Goal: Task Accomplishment & Management: Use online tool/utility

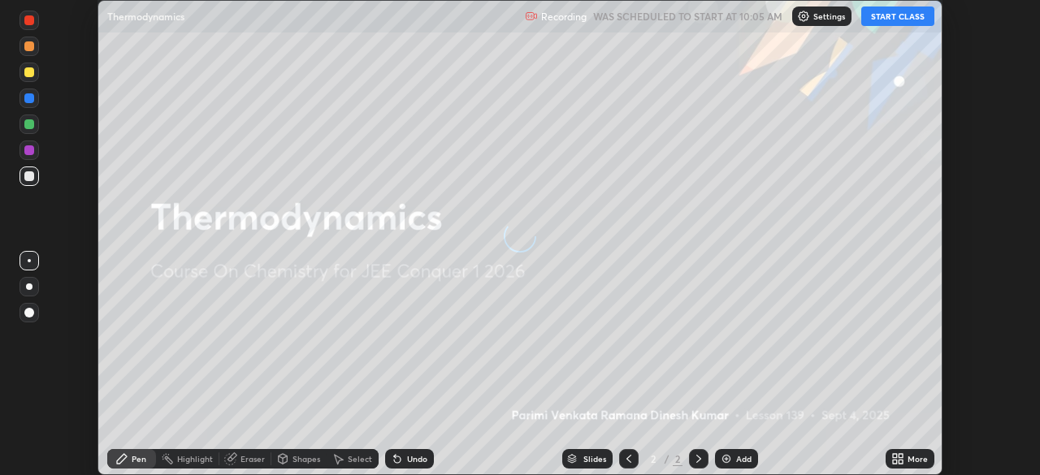
scroll to position [475, 1039]
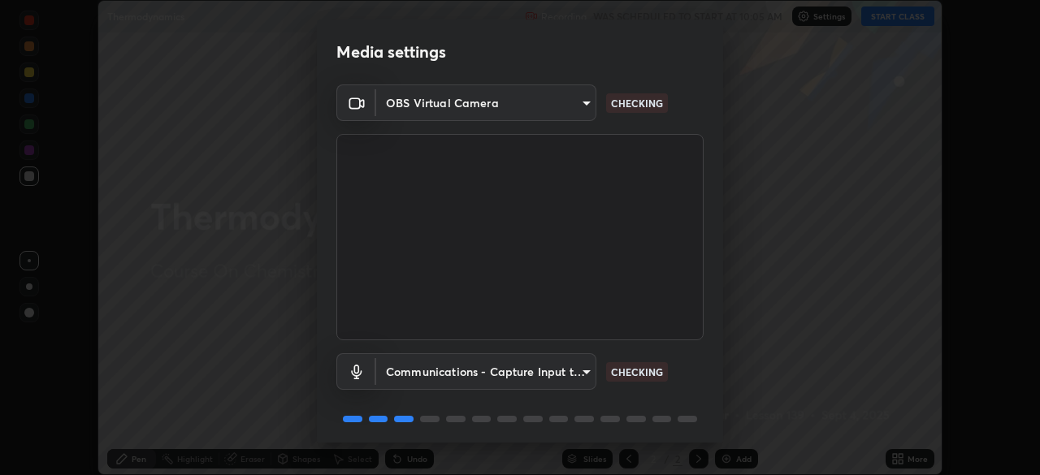
click at [570, 103] on body "Erase all Thermodynamics Recording WAS SCHEDULED TO START AT 10:05 AM Settings …" at bounding box center [520, 237] width 1040 height 475
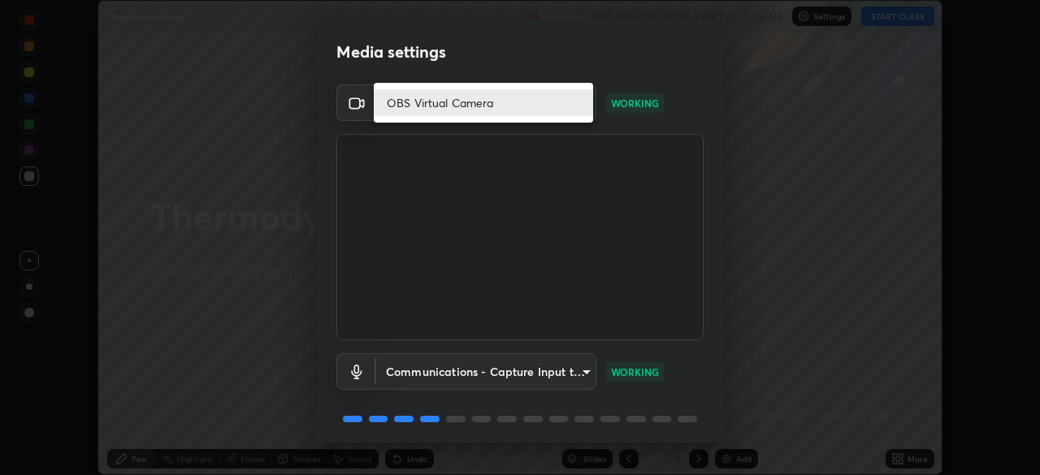
click at [385, 202] on div at bounding box center [520, 237] width 1040 height 475
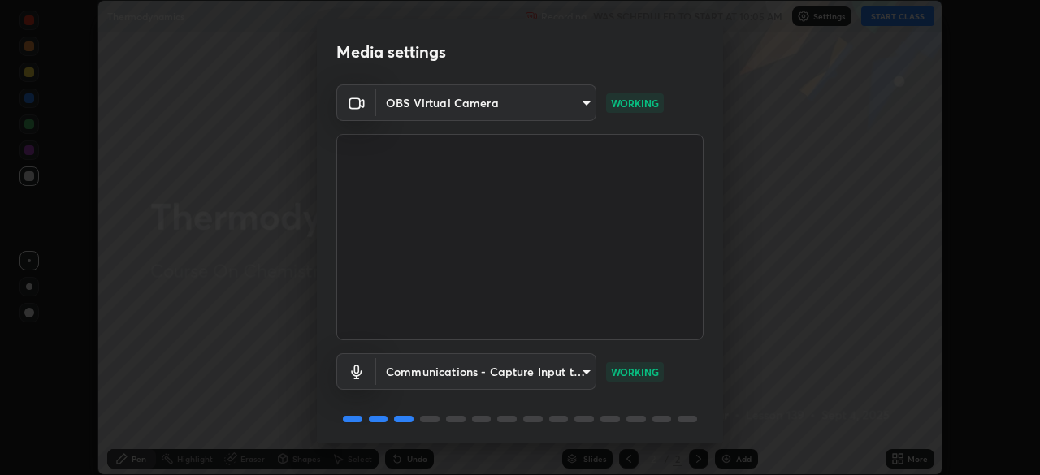
click at [436, 106] on body "Erase all Thermodynamics Recording WAS SCHEDULED TO START AT 10:05 AM Settings …" at bounding box center [520, 237] width 1040 height 475
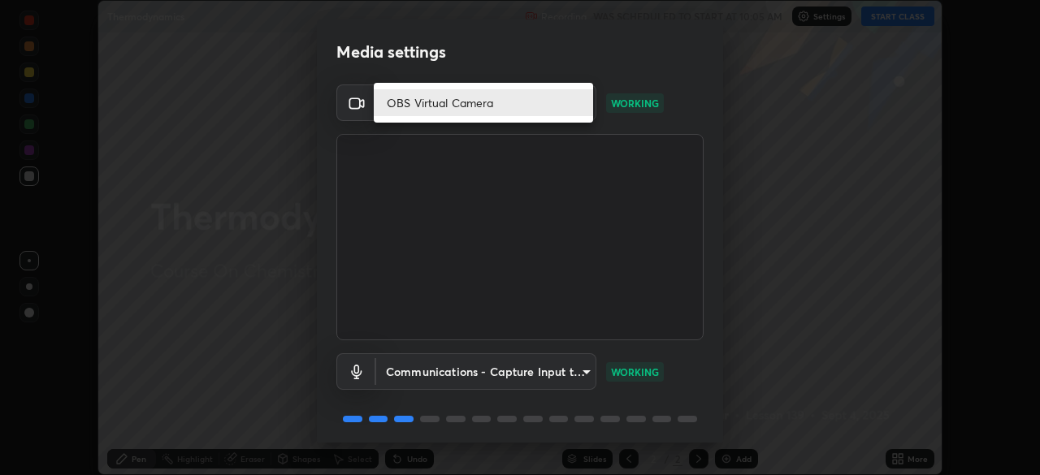
click at [419, 158] on div at bounding box center [520, 237] width 1040 height 475
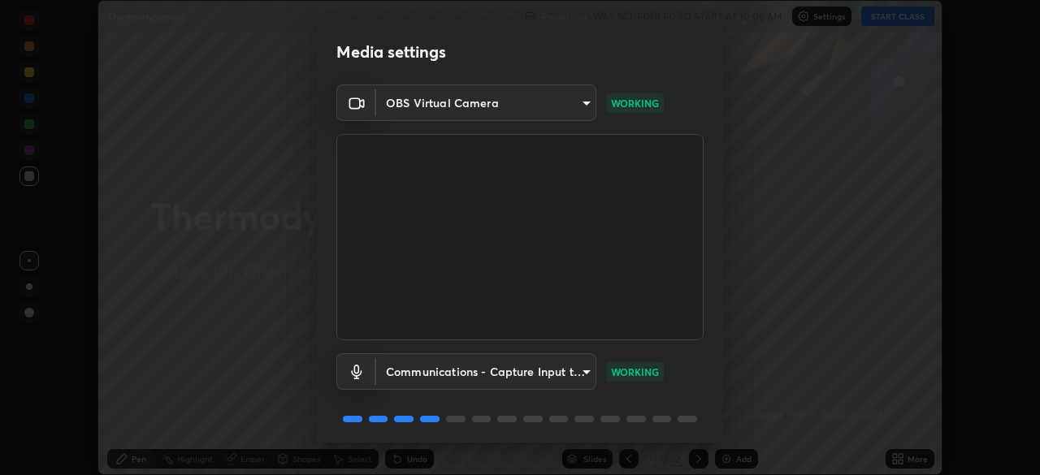
click at [564, 110] on body "Erase all Thermodynamics Recording WAS SCHEDULED TO START AT 10:05 AM Settings …" at bounding box center [520, 237] width 1040 height 475
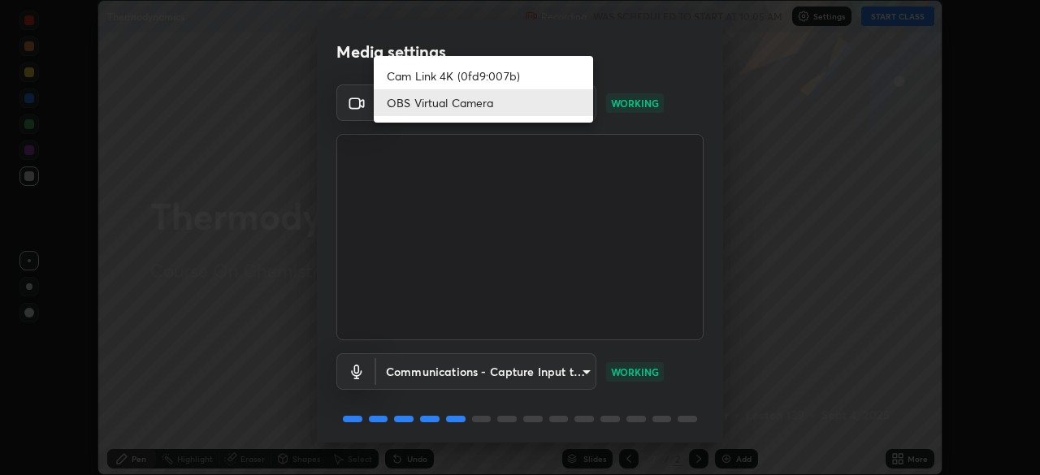
click at [509, 72] on li "Cam Link 4K (0fd9:007b)" at bounding box center [483, 76] width 219 height 27
type input "c97aa91cda86eae1118d137ade1633d3e3f2770da4944b2080c457d68818c9c1"
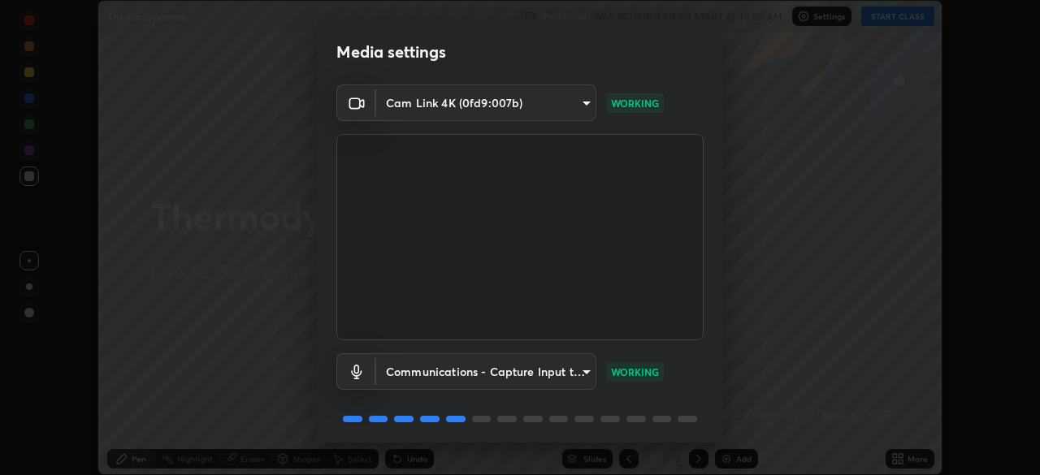
scroll to position [58, 0]
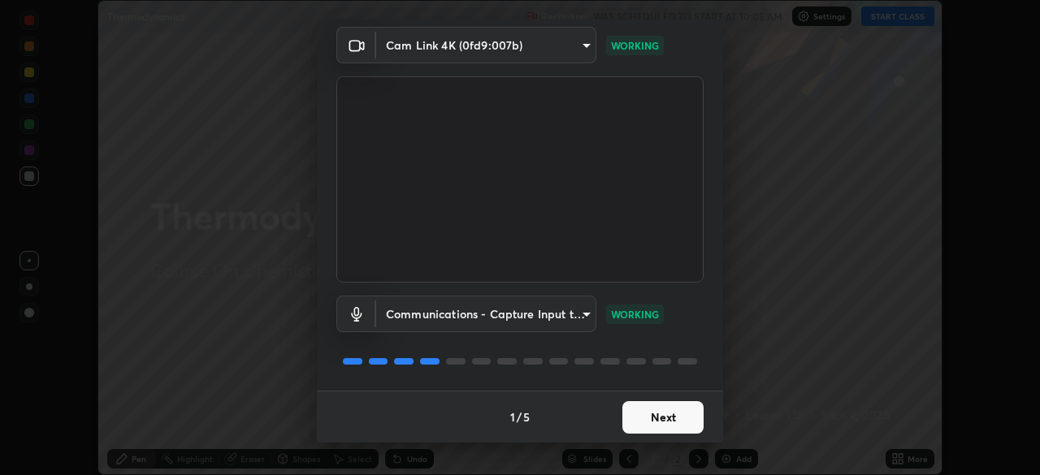
click at [668, 418] on div "1 / 5 Next" at bounding box center [520, 417] width 406 height 52
click at [669, 421] on div "1 / 5 Next" at bounding box center [520, 417] width 406 height 52
click at [671, 419] on div "1 / 5 Next" at bounding box center [520, 417] width 406 height 52
click at [696, 418] on div "1 / 5 Next" at bounding box center [520, 417] width 406 height 52
click at [691, 419] on div "1 / 5 Next" at bounding box center [520, 417] width 406 height 52
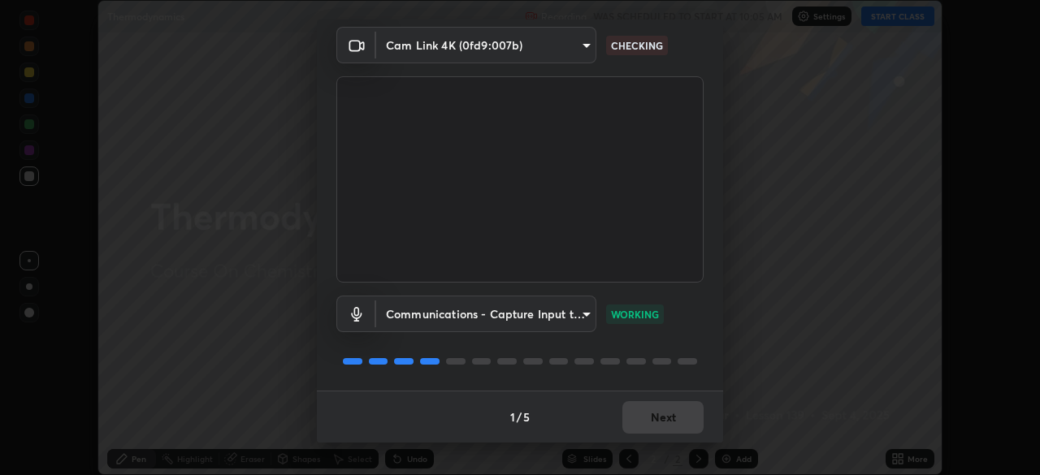
click at [687, 419] on div "1 / 5 Next" at bounding box center [520, 417] width 406 height 52
click at [685, 419] on div "1 / 5 Next" at bounding box center [520, 417] width 406 height 52
click at [684, 415] on div "1 / 5 Next" at bounding box center [520, 417] width 406 height 52
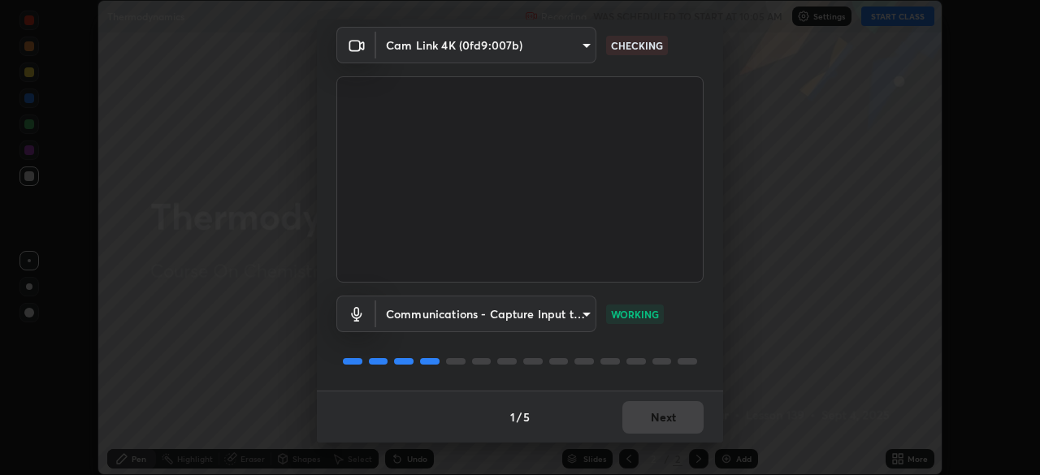
click at [683, 414] on div "1 / 5 Next" at bounding box center [520, 417] width 406 height 52
click at [684, 414] on div "1 / 5 Next" at bounding box center [520, 417] width 406 height 52
click at [682, 415] on div "1 / 5 Next" at bounding box center [520, 417] width 406 height 52
click at [679, 420] on div "1 / 5 Next" at bounding box center [520, 417] width 406 height 52
click at [680, 418] on div "1 / 5 Next" at bounding box center [520, 417] width 406 height 52
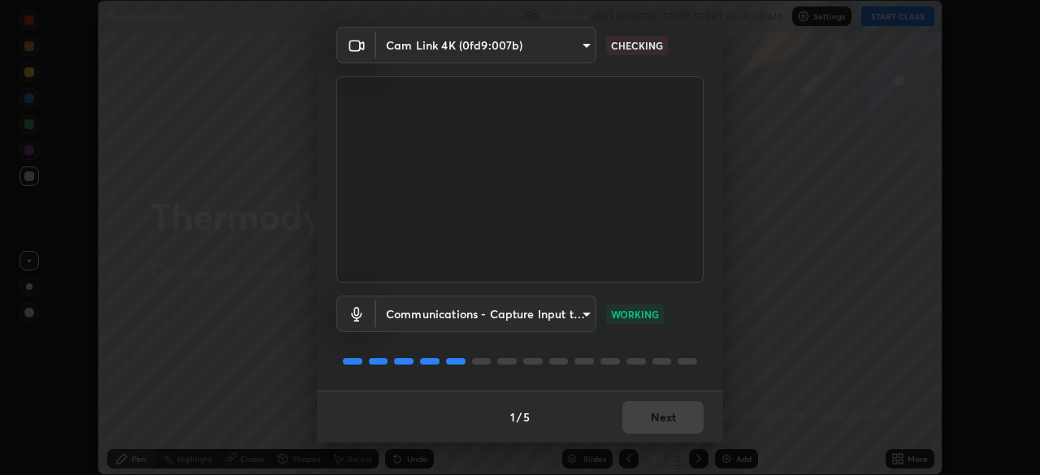
click at [674, 420] on div "1 / 5 Next" at bounding box center [520, 417] width 406 height 52
click at [670, 423] on div "1 / 5 Next" at bounding box center [520, 417] width 406 height 52
click at [679, 418] on div "1 / 5 Next" at bounding box center [520, 417] width 406 height 52
click at [677, 417] on div "1 / 5 Next" at bounding box center [520, 417] width 406 height 52
click at [677, 414] on div "1 / 5 Next" at bounding box center [520, 417] width 406 height 52
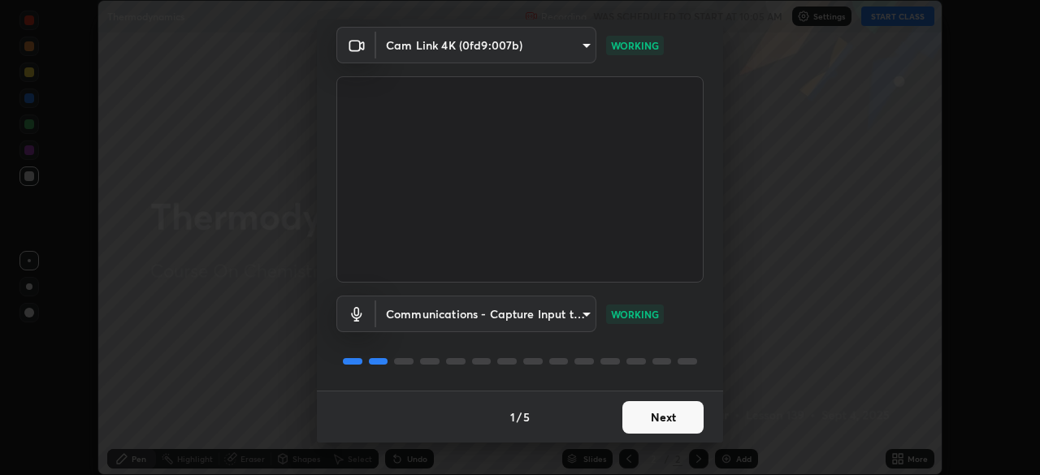
click at [683, 418] on button "Next" at bounding box center [662, 417] width 81 height 33
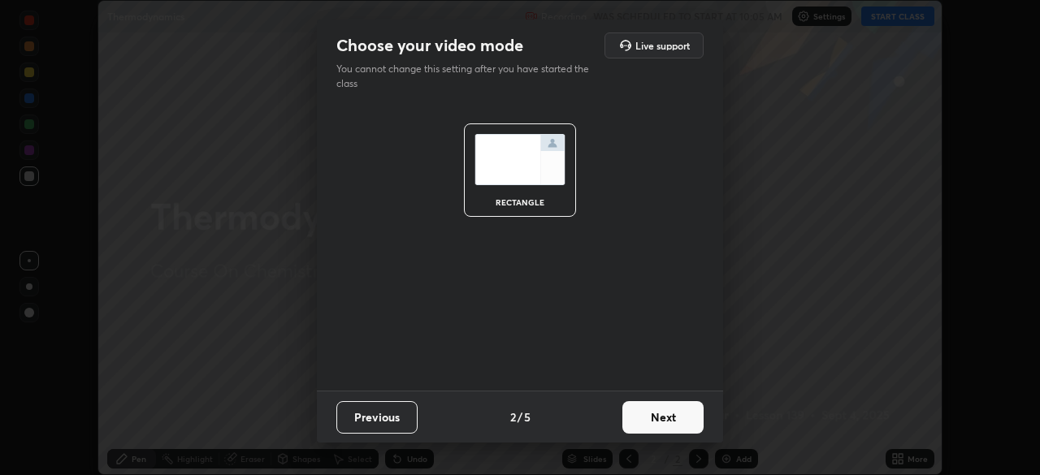
scroll to position [0, 0]
click at [678, 418] on button "Next" at bounding box center [662, 417] width 81 height 33
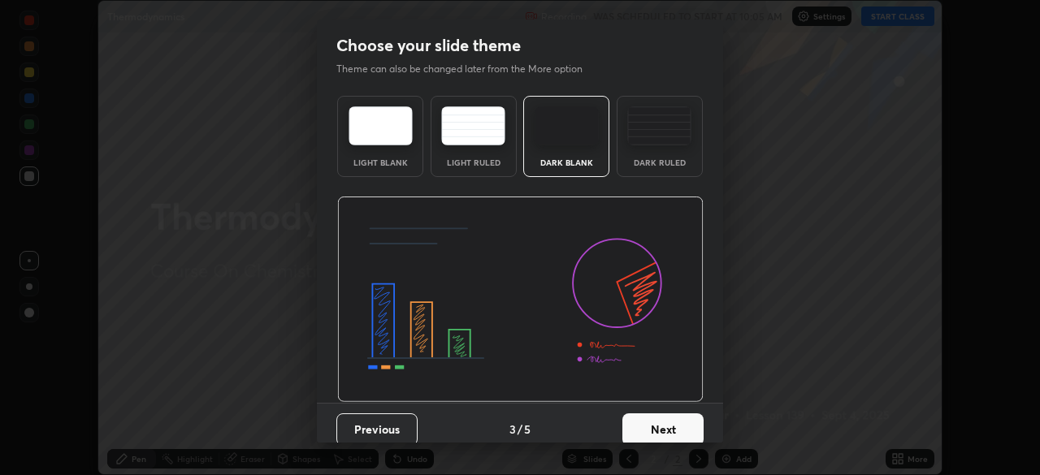
click at [675, 423] on button "Next" at bounding box center [662, 430] width 81 height 33
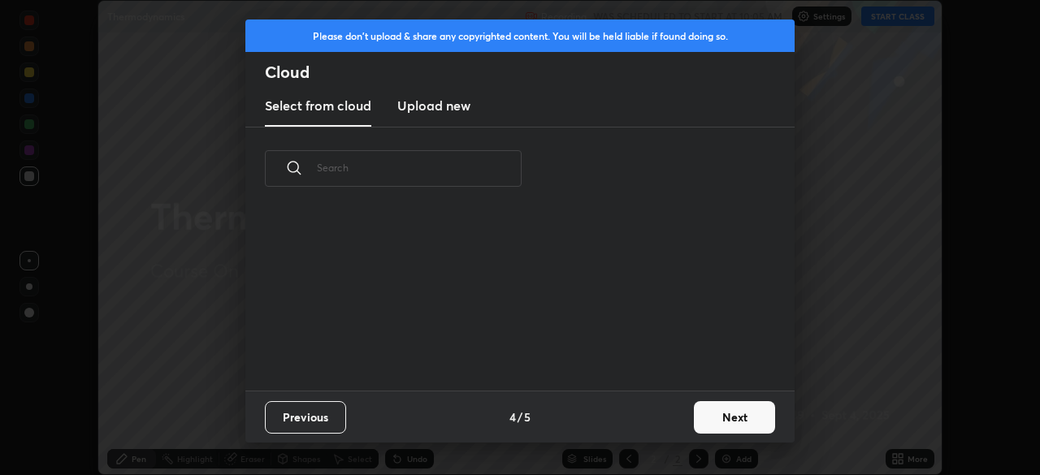
click at [697, 420] on button "Next" at bounding box center [734, 417] width 81 height 33
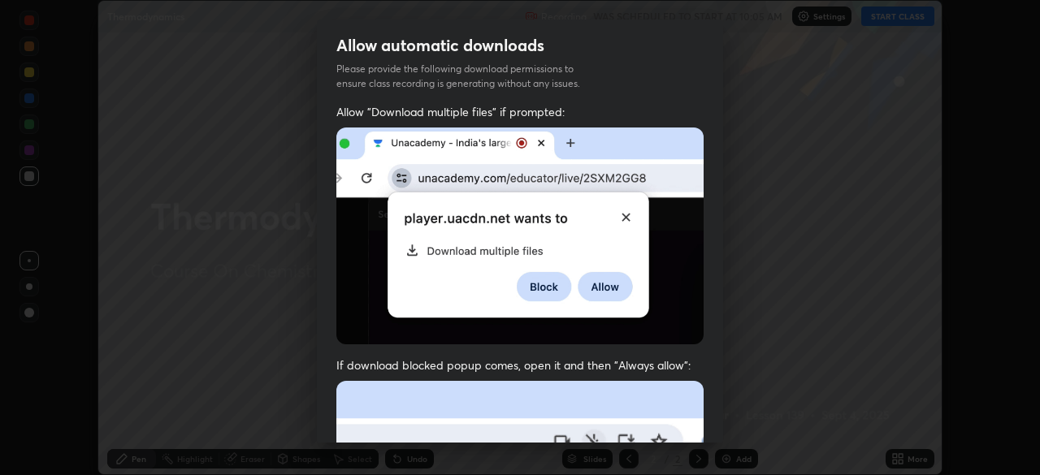
click at [724, 422] on div "Allow automatic downloads Please provide the following download permissions to …" at bounding box center [520, 237] width 1040 height 475
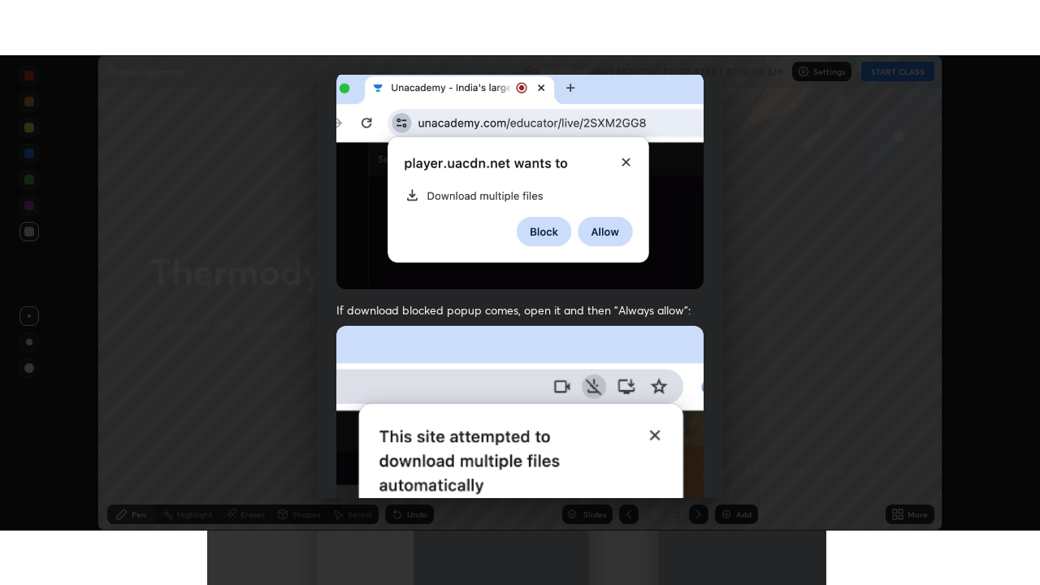
scroll to position [389, 0]
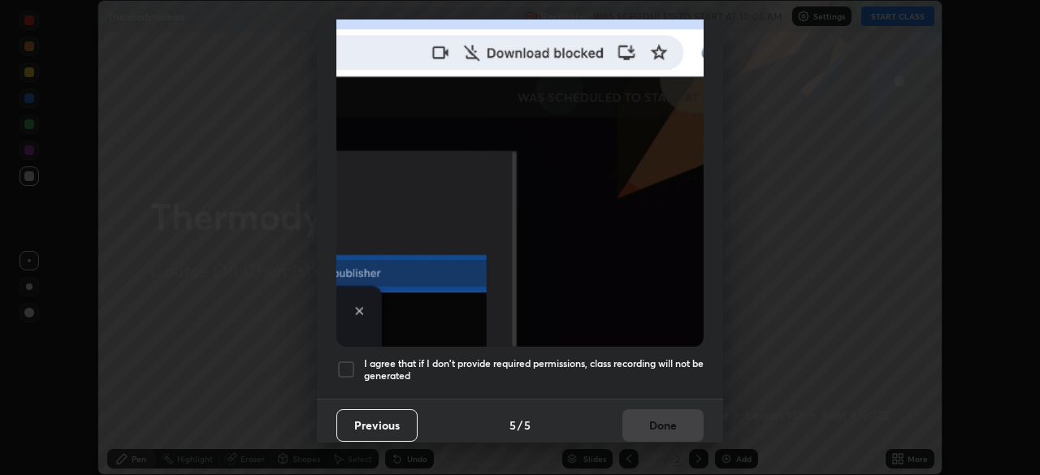
click at [355, 367] on div at bounding box center [346, 370] width 20 height 20
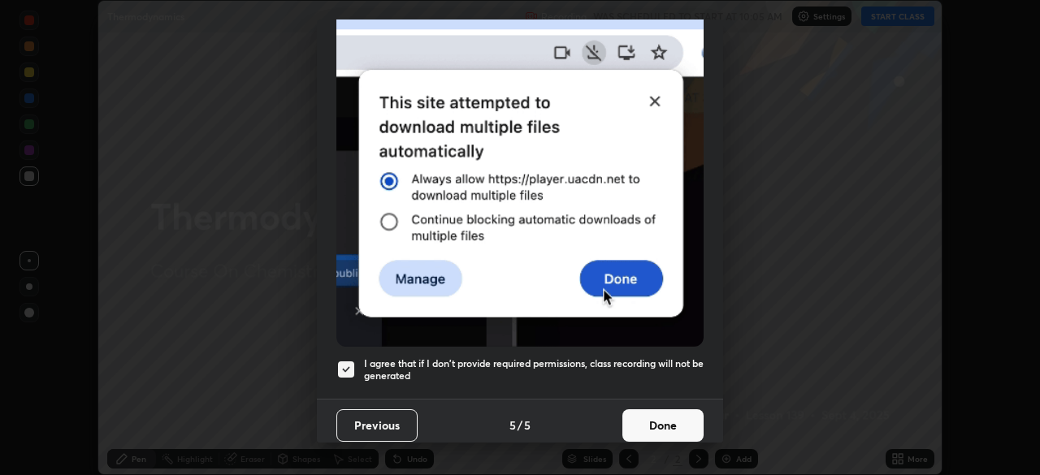
click at [654, 411] on button "Done" at bounding box center [662, 426] width 81 height 33
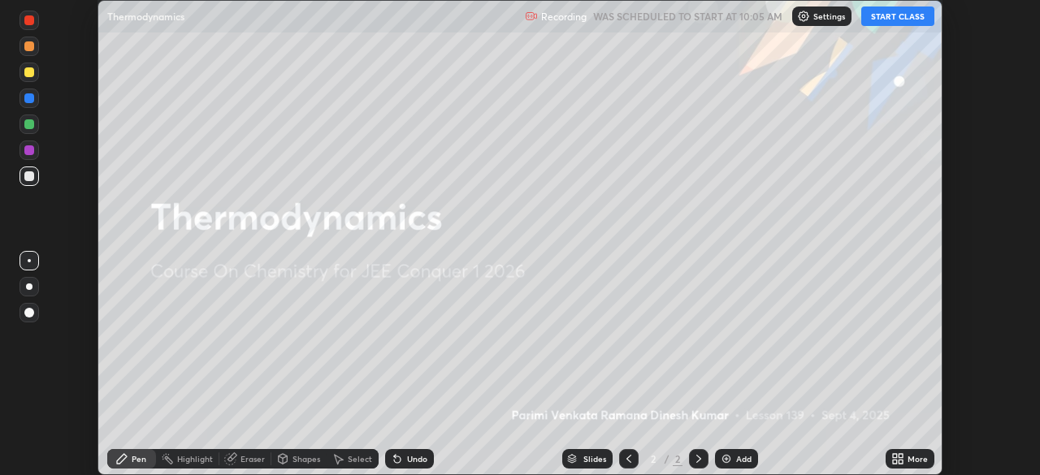
click at [887, 22] on button "START CLASS" at bounding box center [897, 17] width 73 height 20
click at [899, 458] on icon at bounding box center [901, 456] width 4 height 4
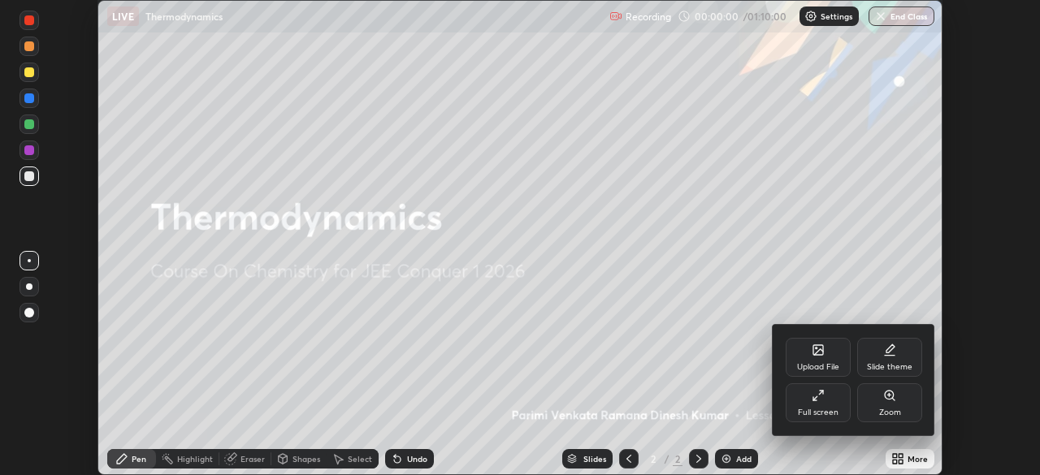
click at [824, 413] on div "Full screen" at bounding box center [818, 413] width 41 height 8
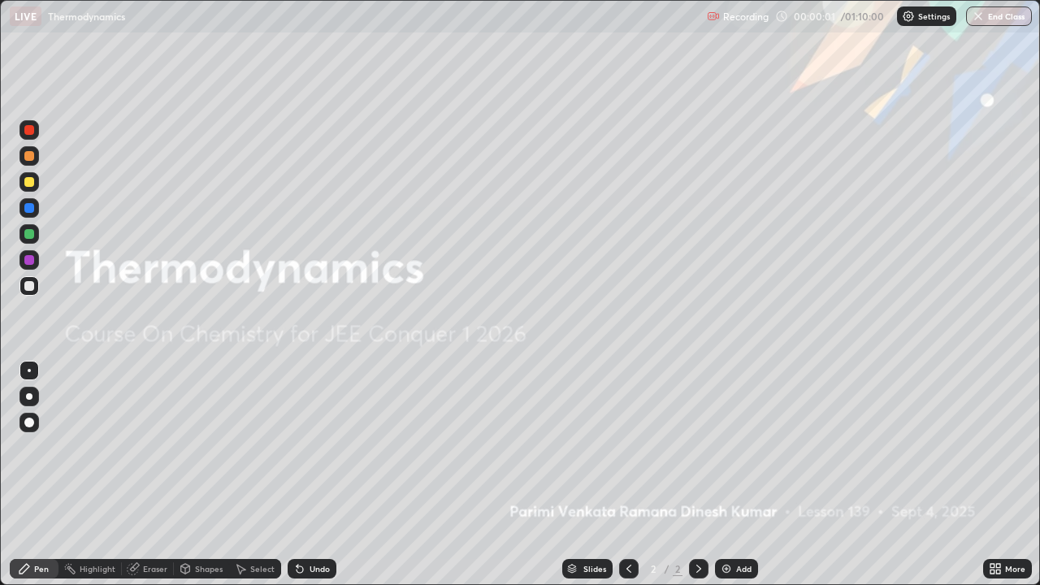
scroll to position [585, 1040]
click at [736, 475] on div "Add" at bounding box center [743, 569] width 15 height 8
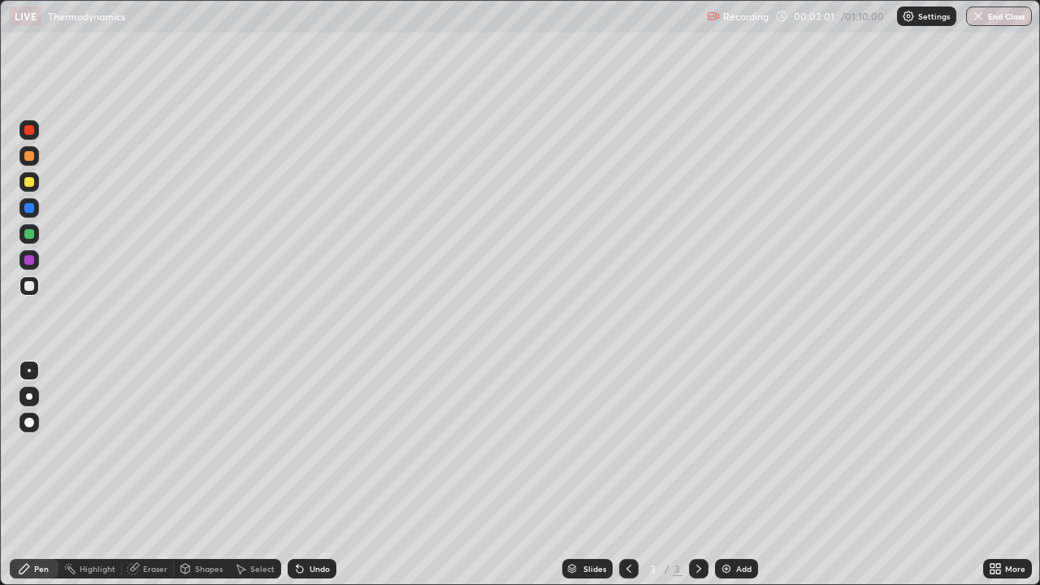
click at [29, 397] on div at bounding box center [29, 396] width 7 height 7
click at [150, 475] on div "Eraser" at bounding box center [155, 569] width 24 height 8
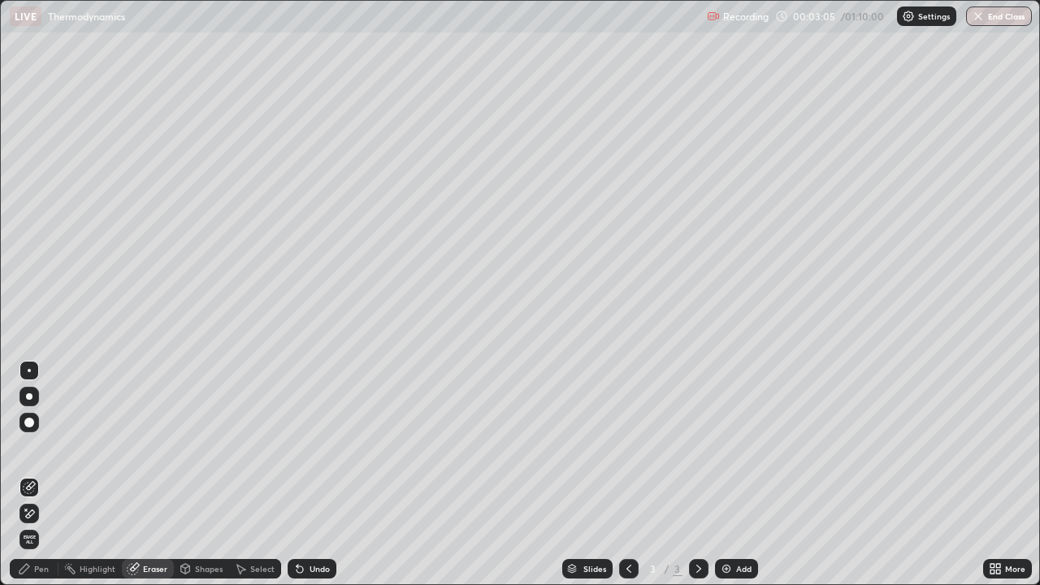
click at [43, 475] on div "Pen" at bounding box center [34, 569] width 49 height 20
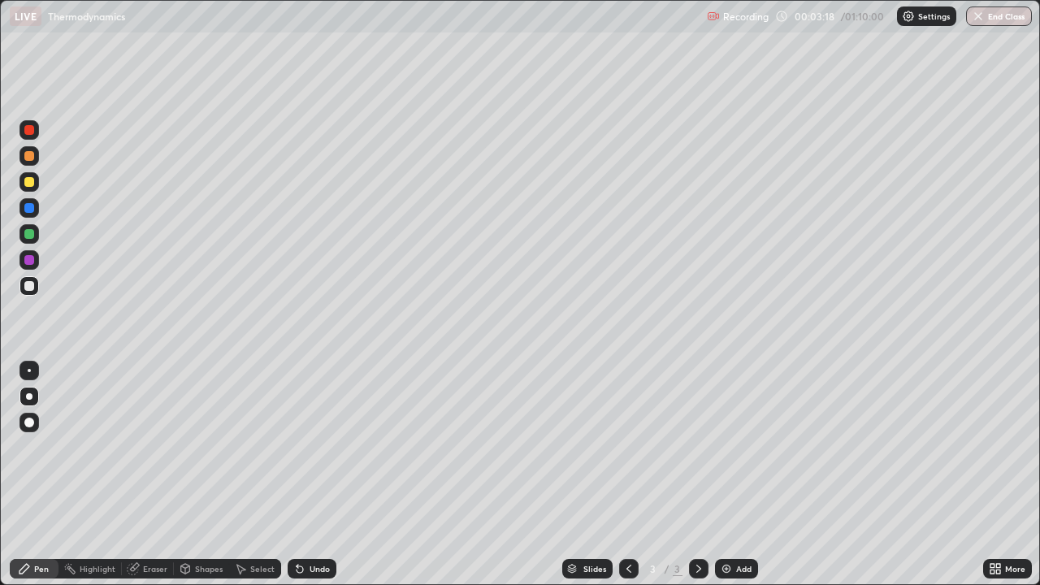
click at [30, 156] on div at bounding box center [29, 156] width 10 height 10
click at [737, 475] on div "Add" at bounding box center [743, 569] width 15 height 8
click at [314, 475] on div "Undo" at bounding box center [312, 569] width 49 height 20
click at [317, 475] on div "Undo" at bounding box center [320, 569] width 20 height 8
click at [315, 475] on div "Undo" at bounding box center [320, 569] width 20 height 8
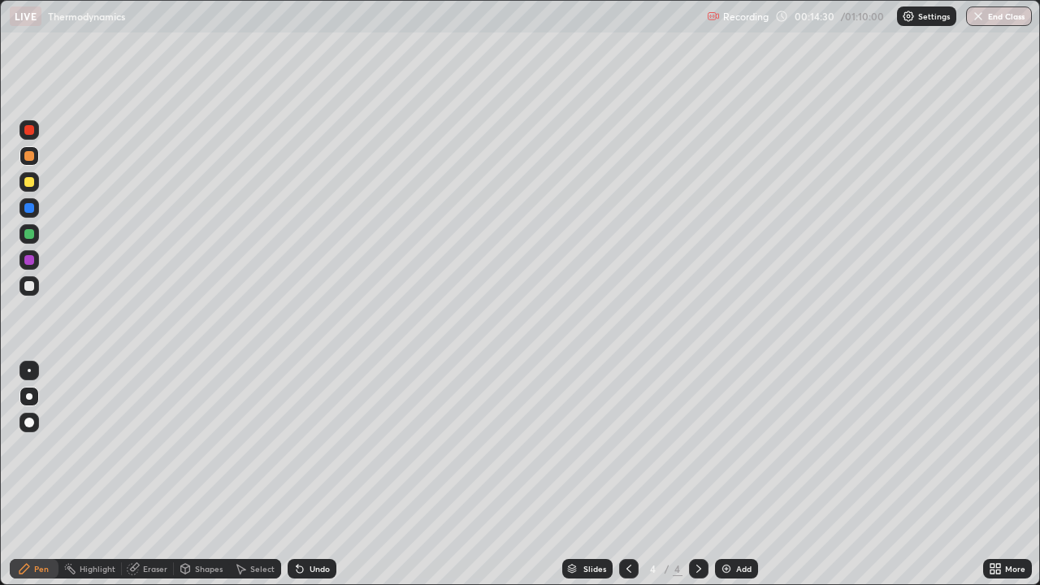
click at [750, 475] on div "Add" at bounding box center [743, 569] width 15 height 8
click at [32, 256] on div at bounding box center [29, 260] width 10 height 10
click at [315, 475] on div "Undo" at bounding box center [320, 569] width 20 height 8
click at [317, 475] on div "Undo" at bounding box center [312, 569] width 49 height 20
click at [310, 475] on div "Undo" at bounding box center [320, 569] width 20 height 8
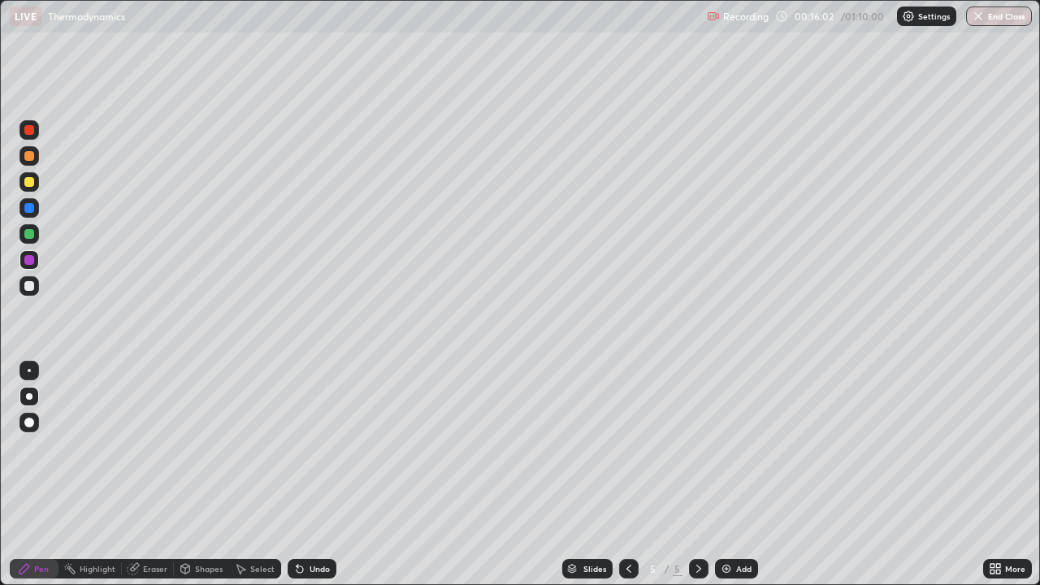
click at [306, 475] on div "Undo" at bounding box center [312, 569] width 49 height 20
click at [310, 475] on div "Undo" at bounding box center [320, 569] width 20 height 8
click at [306, 475] on div "Undo" at bounding box center [312, 569] width 49 height 20
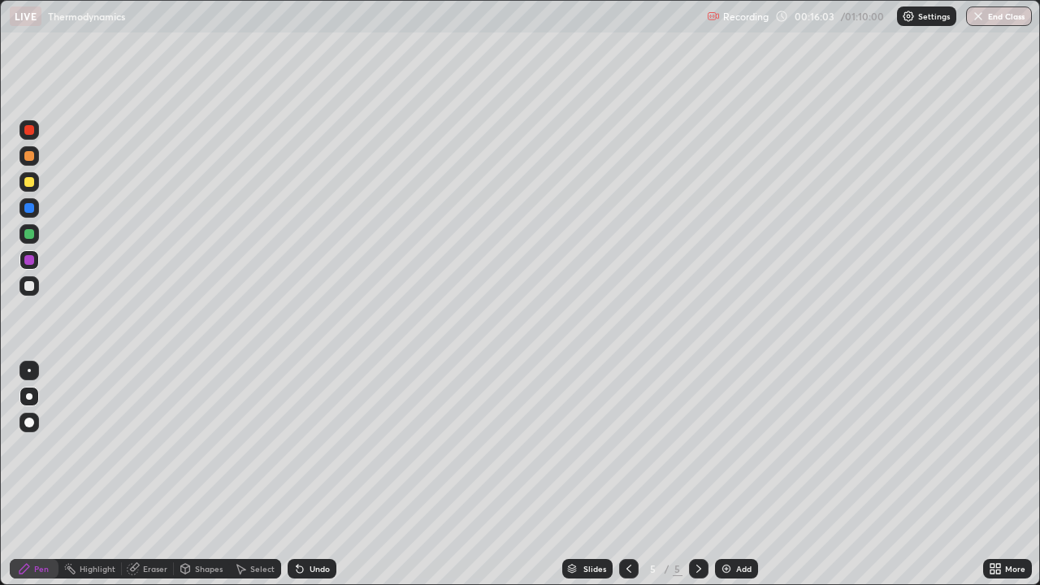
click at [306, 475] on div "Undo" at bounding box center [312, 569] width 49 height 20
click at [305, 475] on div "Undo" at bounding box center [312, 569] width 49 height 20
click at [303, 475] on div "Undo" at bounding box center [312, 569] width 49 height 20
click at [301, 475] on div "Undo" at bounding box center [312, 569] width 49 height 20
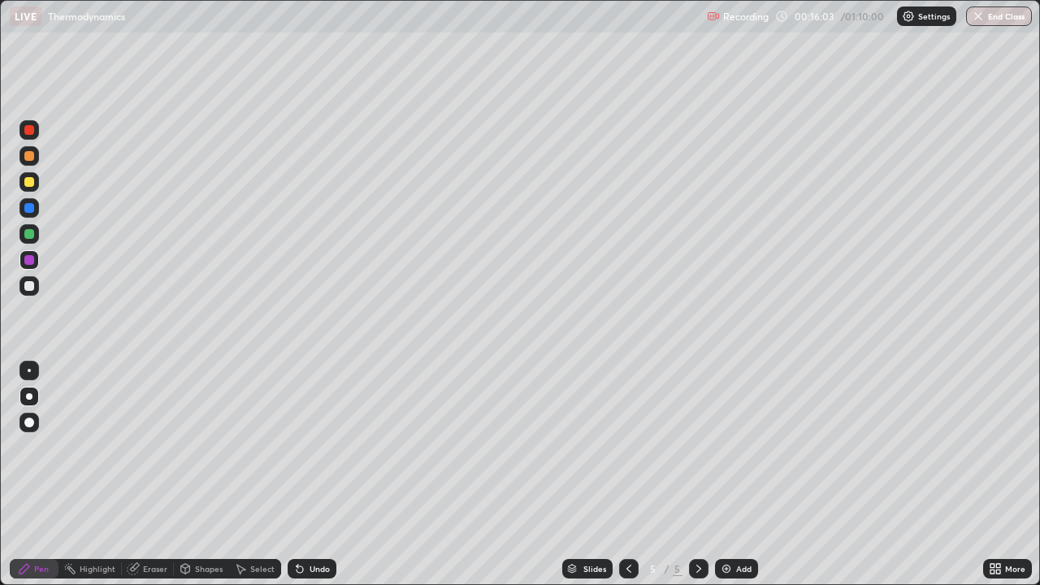
click at [302, 475] on icon at bounding box center [299, 568] width 13 height 13
click at [297, 475] on div "Undo" at bounding box center [312, 569] width 49 height 20
click at [737, 475] on div "Add" at bounding box center [736, 569] width 43 height 20
click at [35, 184] on div at bounding box center [30, 182] width 20 height 20
click at [743, 475] on div "Add" at bounding box center [743, 569] width 15 height 8
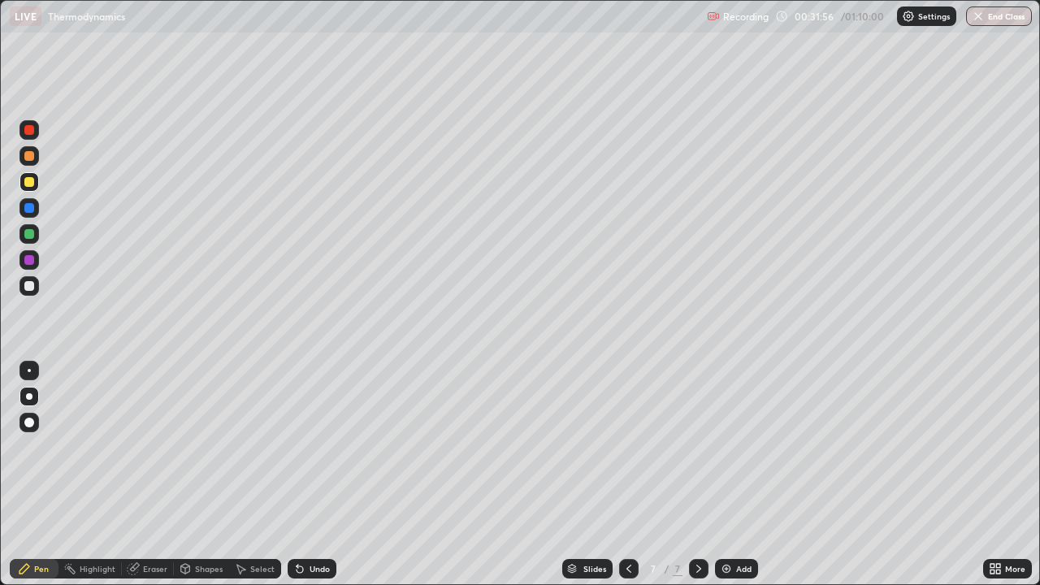
click at [35, 212] on div at bounding box center [30, 208] width 20 height 20
click at [33, 286] on div at bounding box center [29, 286] width 10 height 10
click at [313, 475] on div "Undo" at bounding box center [312, 569] width 49 height 20
click at [314, 475] on div "Undo" at bounding box center [320, 569] width 20 height 8
click at [313, 475] on div "Undo" at bounding box center [320, 569] width 20 height 8
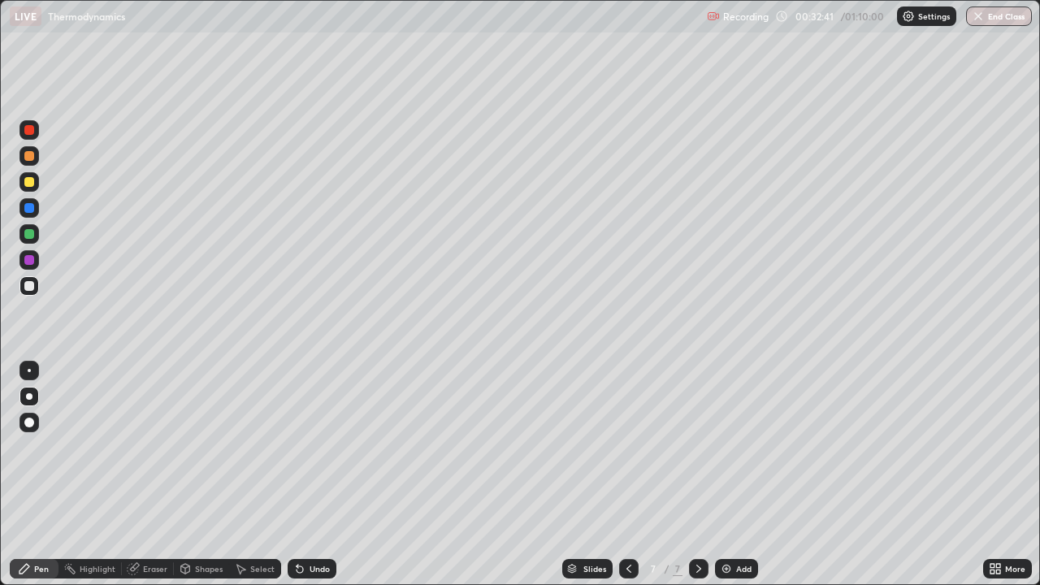
click at [312, 475] on div "Undo" at bounding box center [312, 569] width 49 height 20
click at [314, 475] on div "Undo" at bounding box center [312, 569] width 49 height 20
click at [316, 475] on div "Undo" at bounding box center [320, 569] width 20 height 8
click at [314, 475] on div "Undo" at bounding box center [320, 569] width 20 height 8
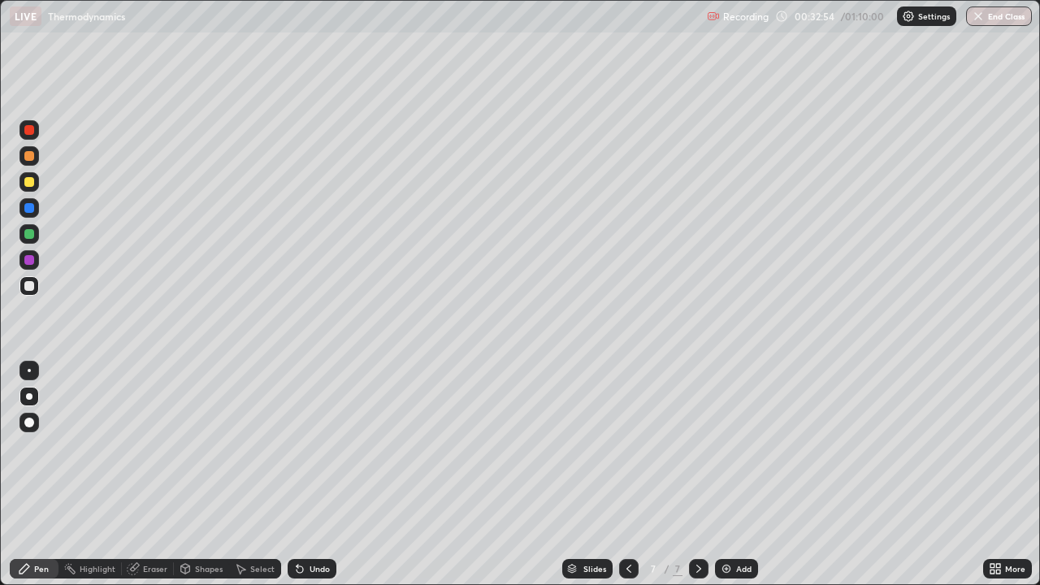
click at [318, 475] on div "Undo" at bounding box center [312, 569] width 49 height 20
click at [320, 475] on div "Undo" at bounding box center [312, 569] width 49 height 20
click at [318, 475] on div "Undo" at bounding box center [320, 569] width 20 height 8
click at [33, 288] on div at bounding box center [29, 286] width 10 height 10
click at [36, 262] on div at bounding box center [30, 260] width 20 height 20
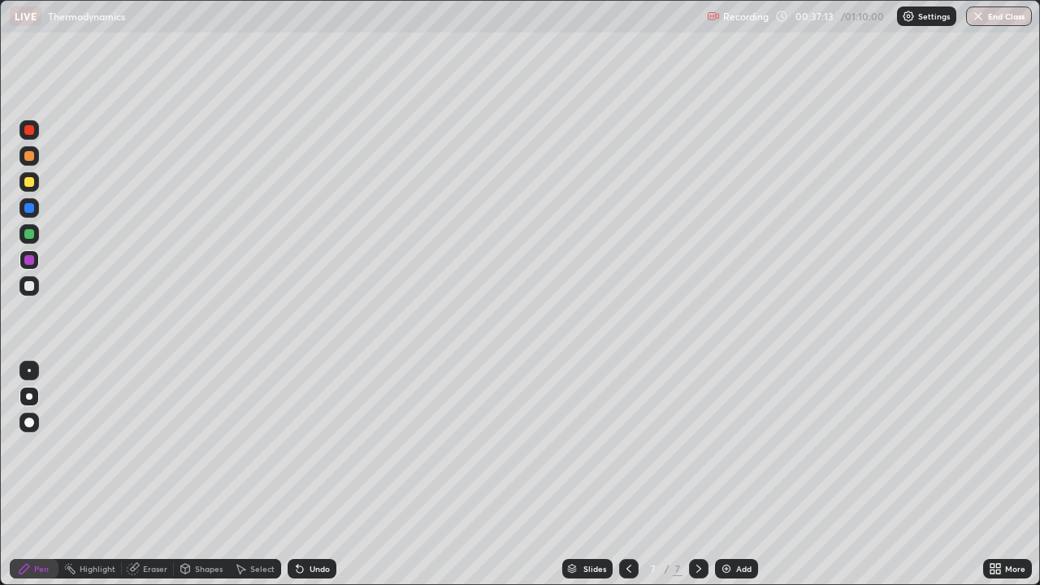
click at [741, 475] on div "Add" at bounding box center [736, 569] width 43 height 20
click at [37, 162] on div at bounding box center [30, 156] width 20 height 20
click at [312, 475] on div "Undo" at bounding box center [312, 569] width 49 height 20
click at [310, 475] on div "Undo" at bounding box center [320, 569] width 20 height 8
click at [627, 475] on icon at bounding box center [628, 568] width 13 height 13
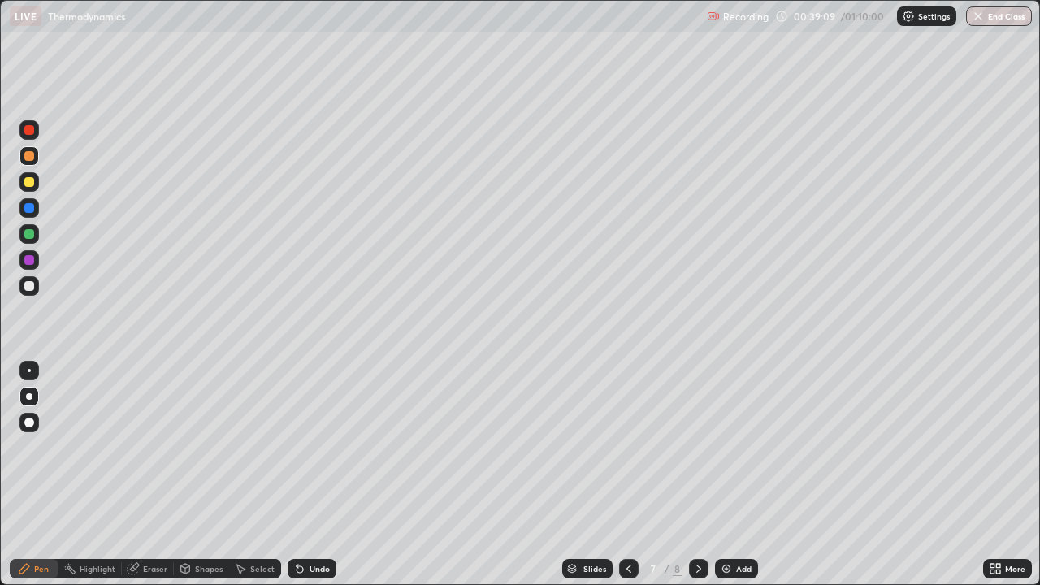
click at [705, 475] on div at bounding box center [699, 569] width 20 height 20
click at [751, 475] on div "Add" at bounding box center [736, 569] width 43 height 20
click at [31, 286] on div at bounding box center [29, 286] width 10 height 10
click at [314, 475] on div "Undo" at bounding box center [312, 569] width 49 height 20
click at [310, 475] on div "Undo" at bounding box center [312, 569] width 49 height 20
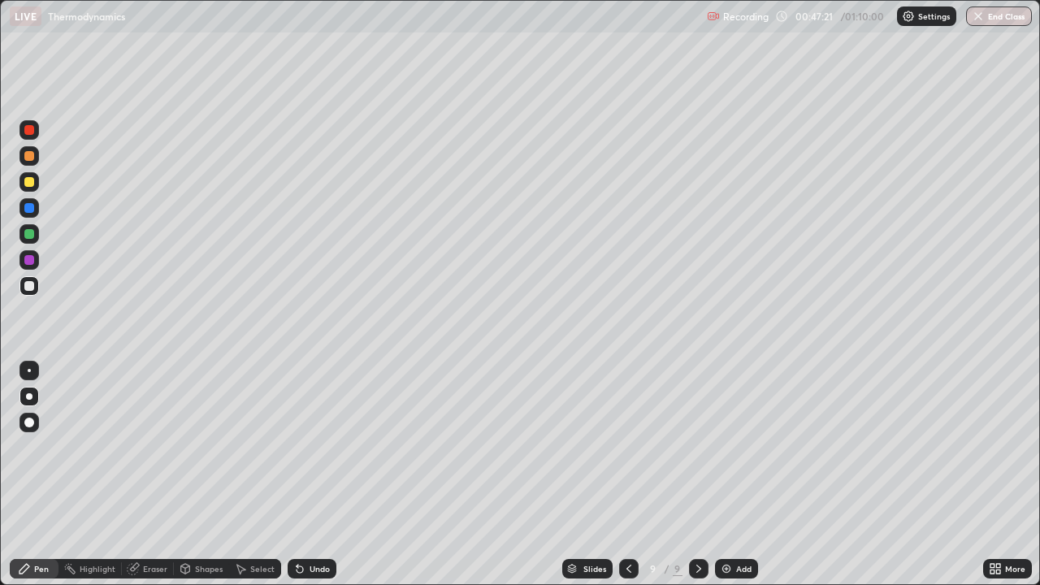
click at [745, 475] on div "Add" at bounding box center [743, 569] width 15 height 8
click at [37, 188] on div at bounding box center [30, 182] width 20 height 20
click at [298, 475] on div "Undo" at bounding box center [312, 569] width 49 height 20
click at [300, 475] on icon at bounding box center [299, 568] width 13 height 13
click at [306, 475] on div "Undo" at bounding box center [312, 569] width 49 height 20
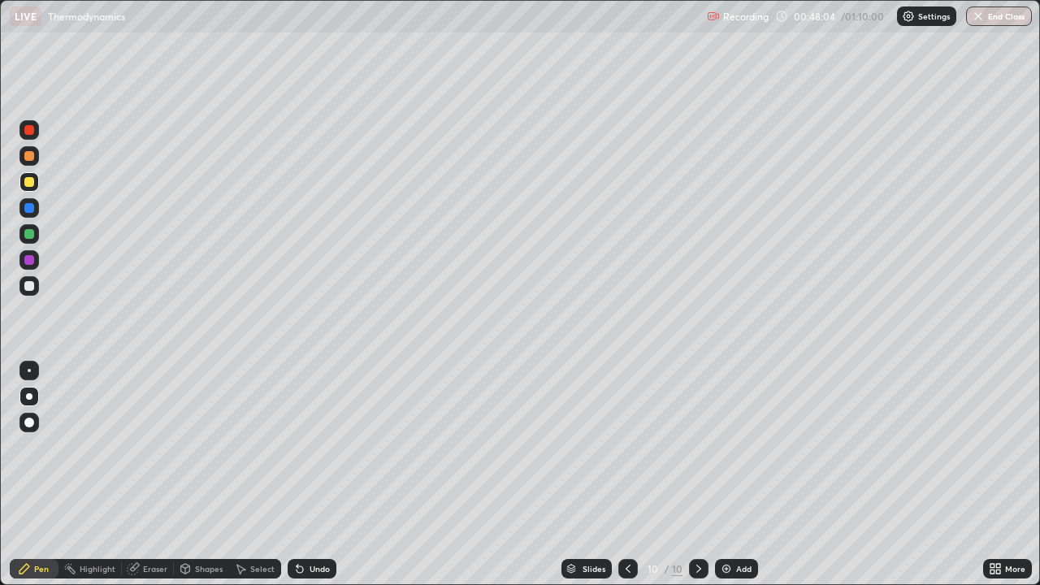
click at [308, 475] on div "Undo" at bounding box center [312, 569] width 49 height 20
click at [747, 475] on div "Add" at bounding box center [736, 569] width 43 height 20
click at [315, 475] on div "Undo" at bounding box center [320, 569] width 20 height 8
click at [316, 475] on div "Undo" at bounding box center [320, 569] width 20 height 8
click at [299, 475] on icon at bounding box center [300, 569] width 7 height 7
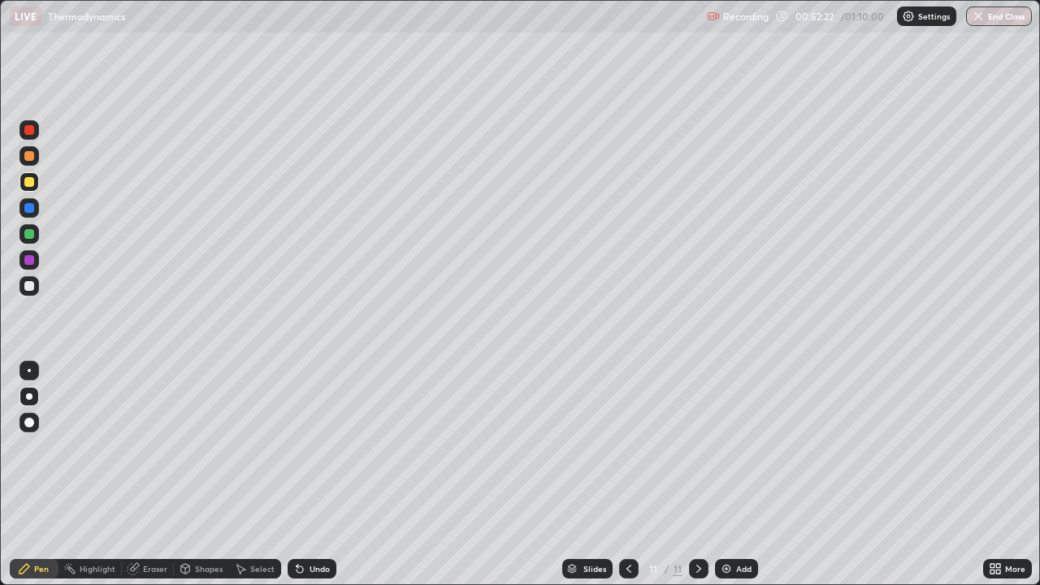
click at [303, 475] on icon at bounding box center [299, 568] width 13 height 13
click at [173, 475] on div at bounding box center [173, 568] width 1 height 13
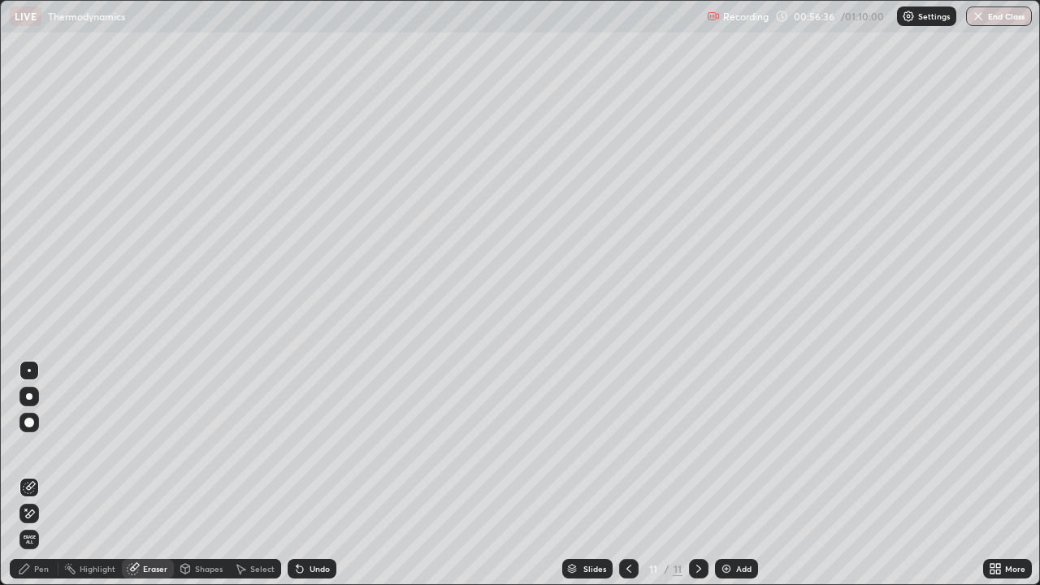
click at [50, 475] on div "Pen" at bounding box center [34, 569] width 49 height 20
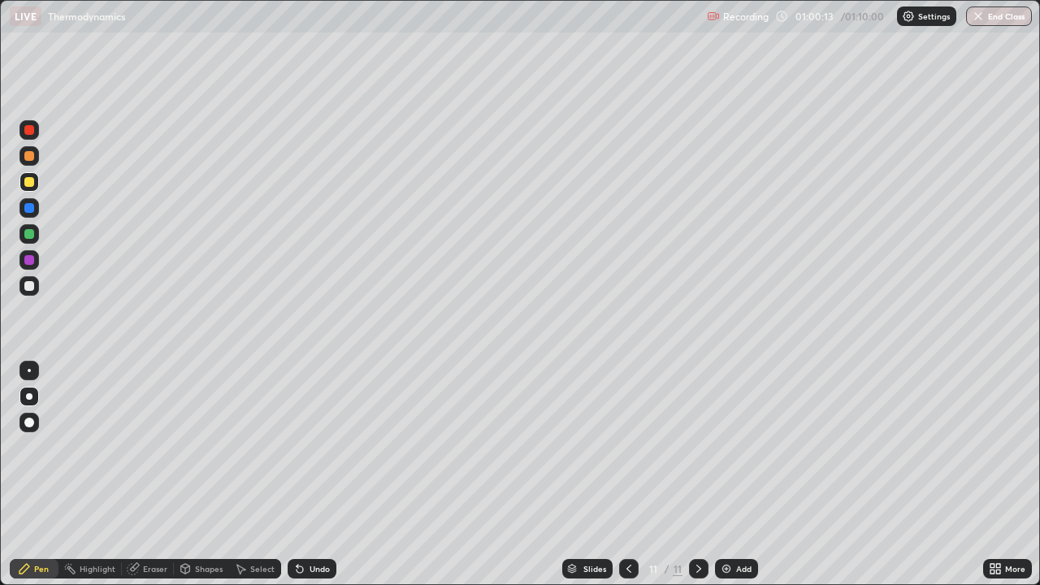
click at [739, 475] on div "Add" at bounding box center [743, 569] width 15 height 8
click at [38, 239] on div at bounding box center [30, 234] width 20 height 20
click at [319, 475] on div "Undo" at bounding box center [312, 569] width 49 height 20
click at [314, 475] on div "Undo" at bounding box center [320, 569] width 20 height 8
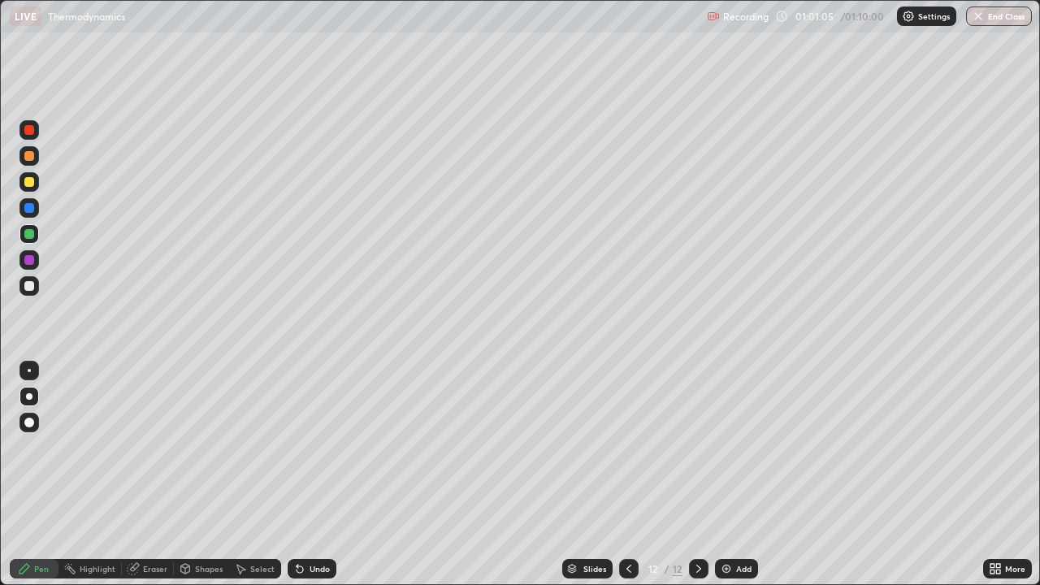
click at [314, 475] on div "Undo" at bounding box center [320, 569] width 20 height 8
click at [154, 475] on div "Eraser" at bounding box center [148, 569] width 52 height 20
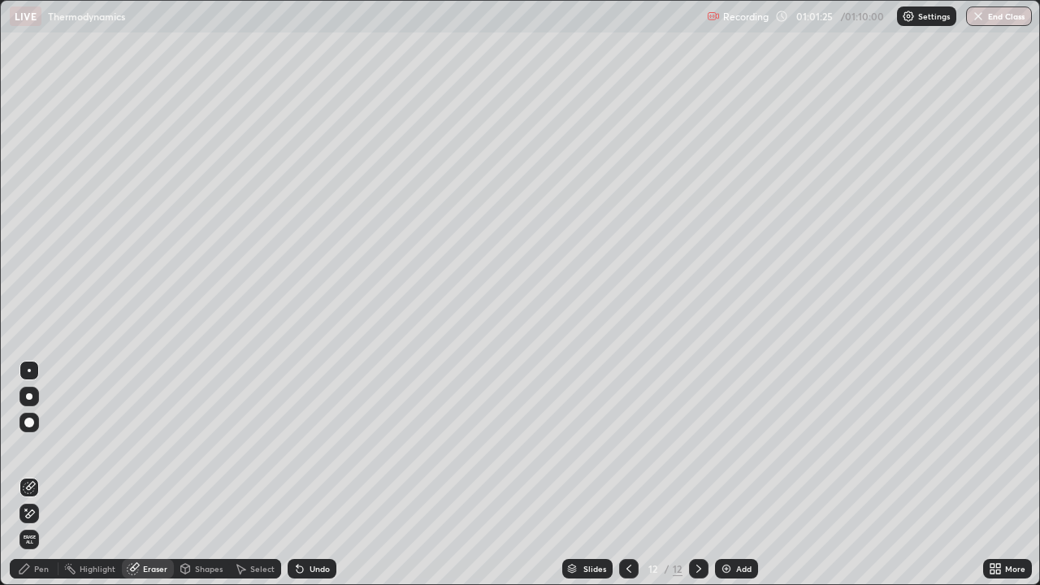
click at [48, 475] on div "Pen" at bounding box center [41, 569] width 15 height 8
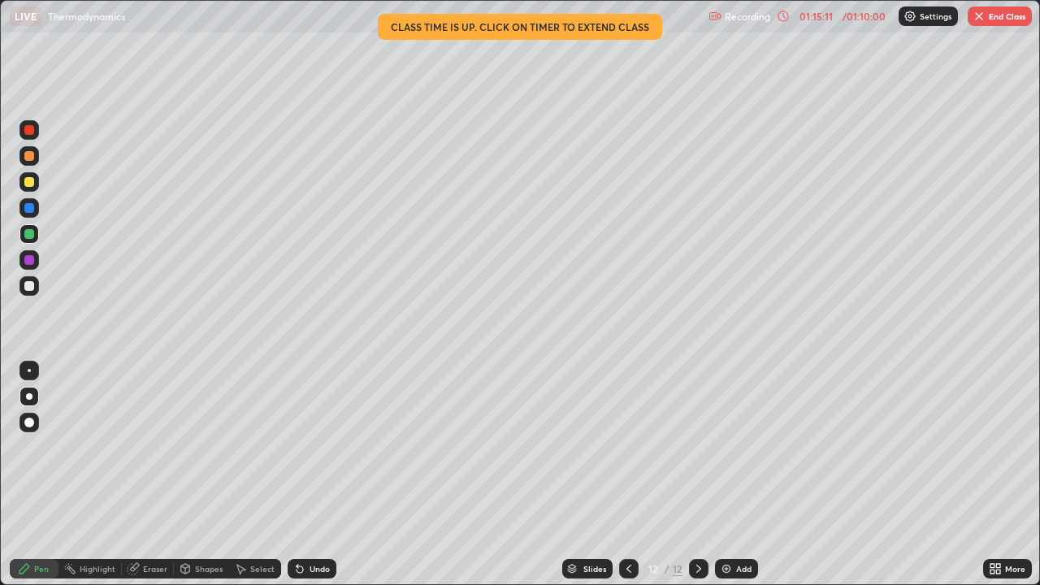
click at [736, 475] on div "Add" at bounding box center [743, 569] width 15 height 8
click at [1002, 19] on button "End Class" at bounding box center [1000, 17] width 64 height 20
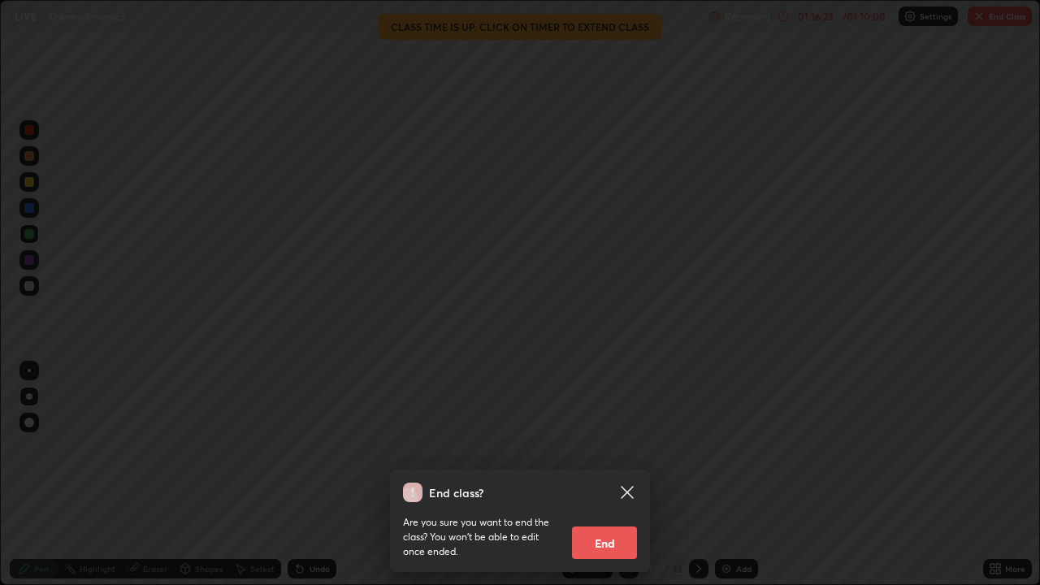
click at [634, 475] on button "End" at bounding box center [604, 543] width 65 height 33
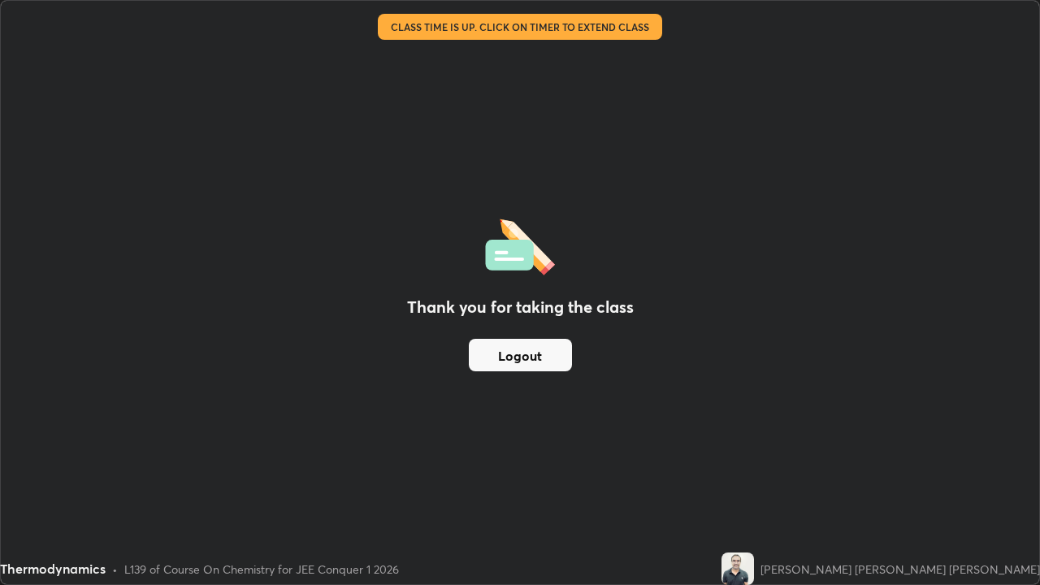
click at [620, 475] on div "Thank you for taking the class Logout" at bounding box center [520, 292] width 1039 height 583
click at [553, 367] on button "Logout" at bounding box center [520, 355] width 103 height 33
click at [544, 366] on button "Logout" at bounding box center [520, 355] width 103 height 33
